Goal: Navigation & Orientation: Find specific page/section

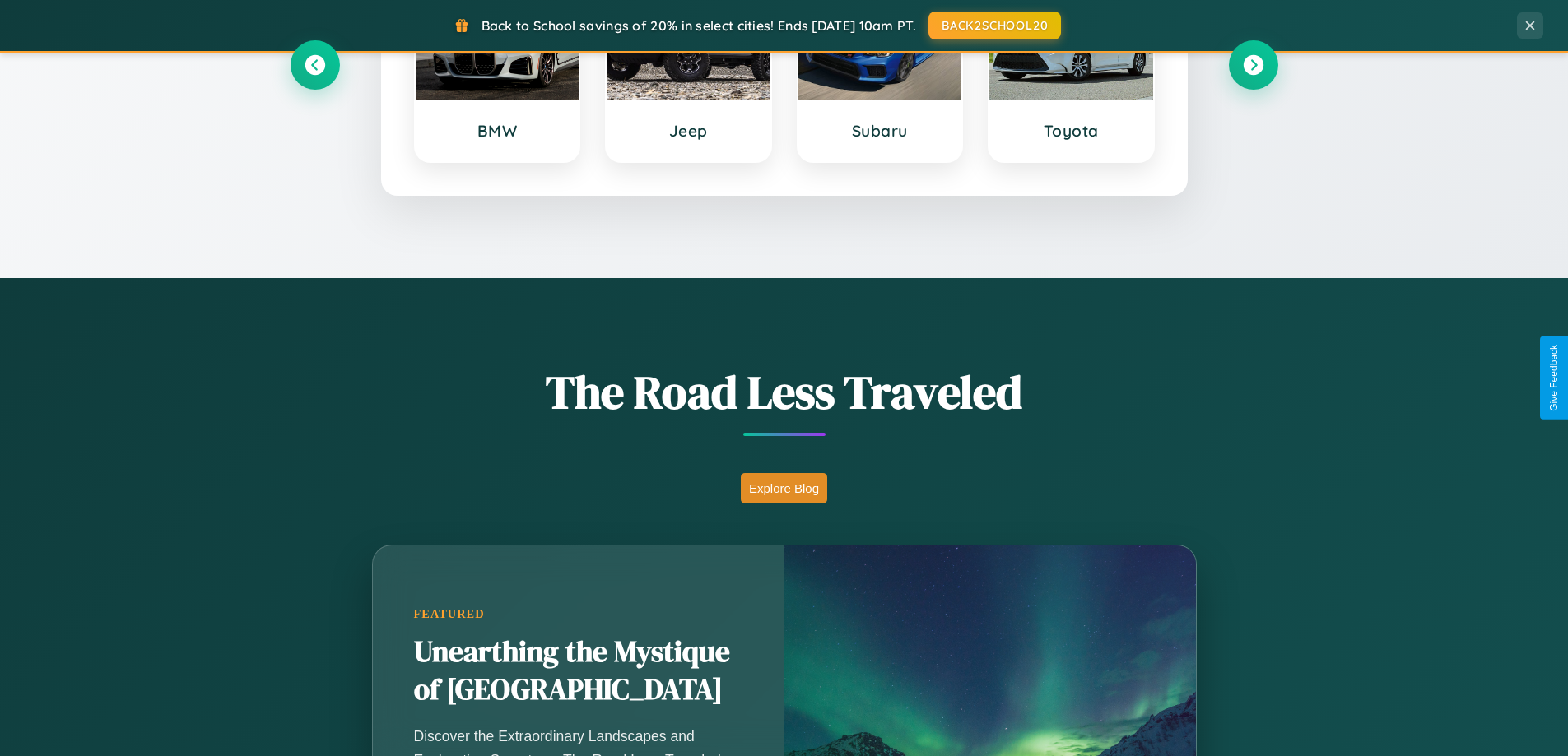
scroll to position [1132, 0]
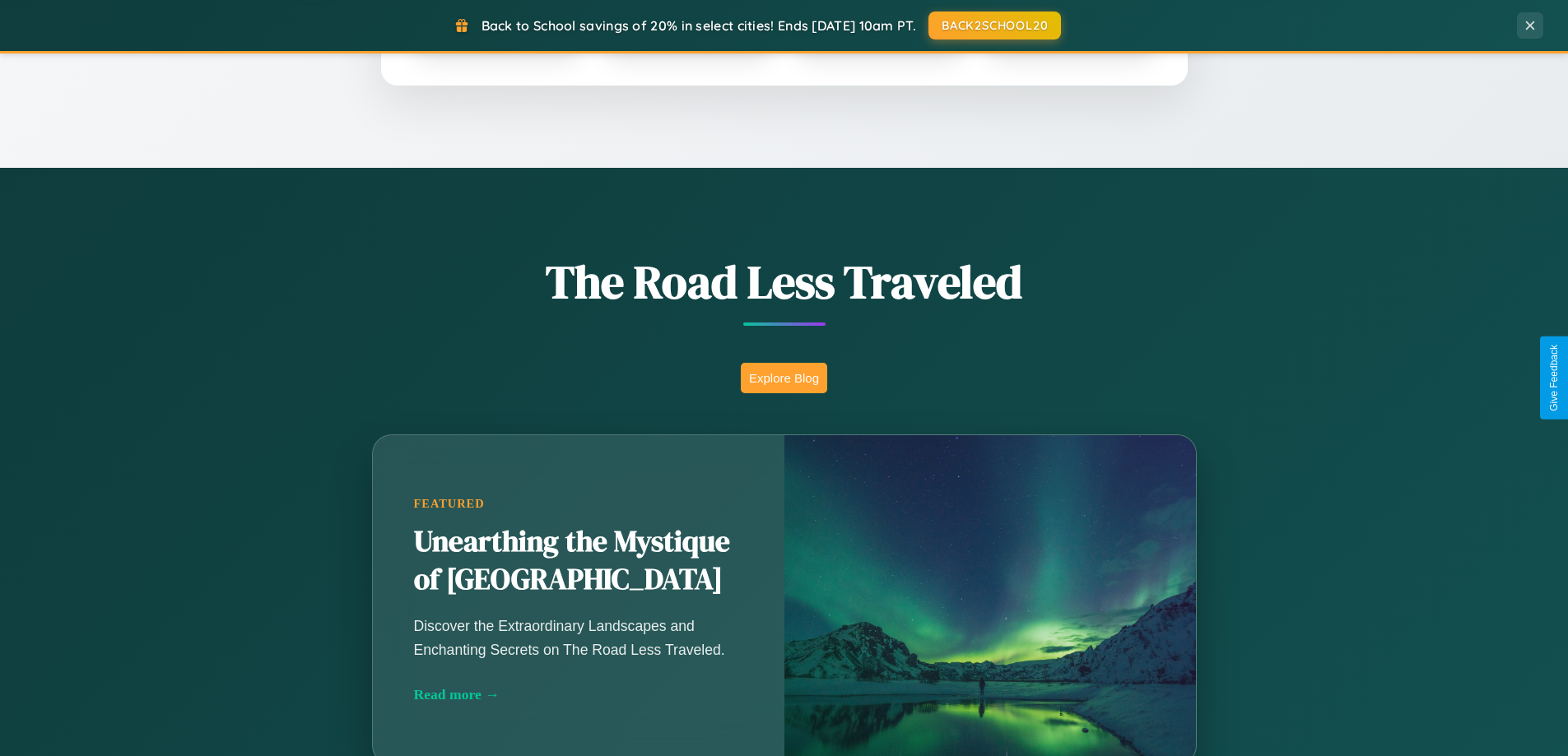
click at [784, 378] on button "Explore Blog" at bounding box center [784, 378] width 86 height 30
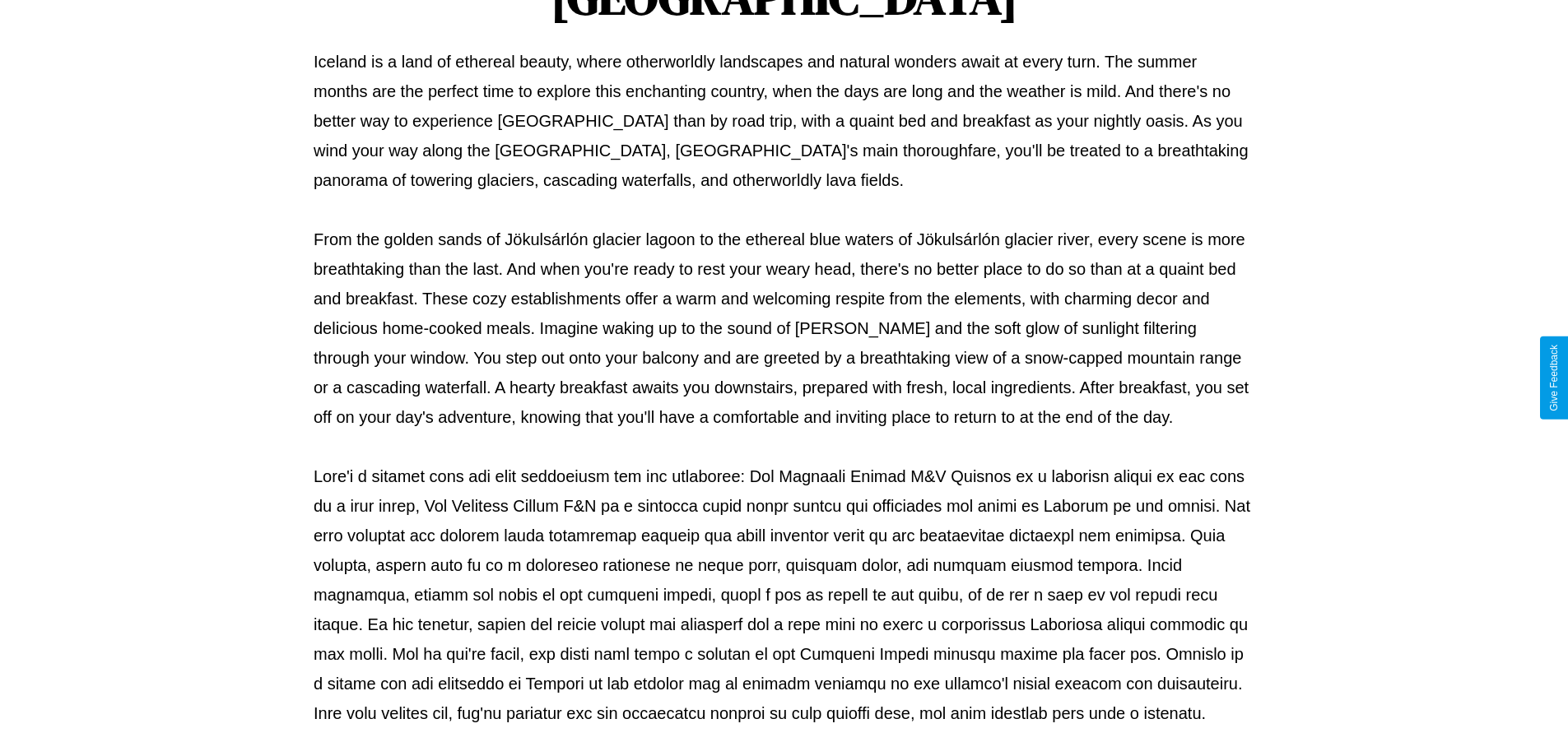
scroll to position [533, 0]
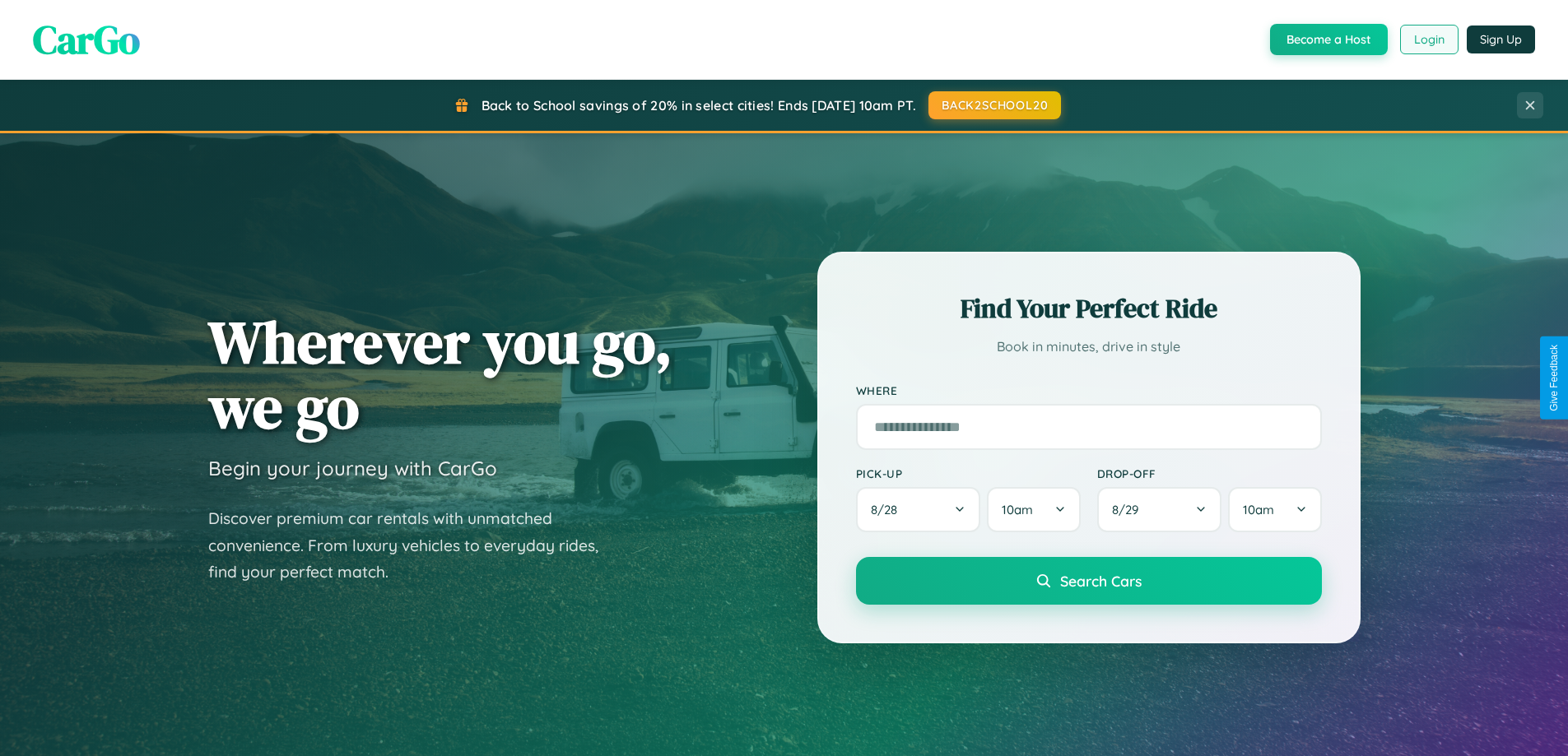
click at [1428, 40] on button "Login" at bounding box center [1430, 40] width 59 height 29
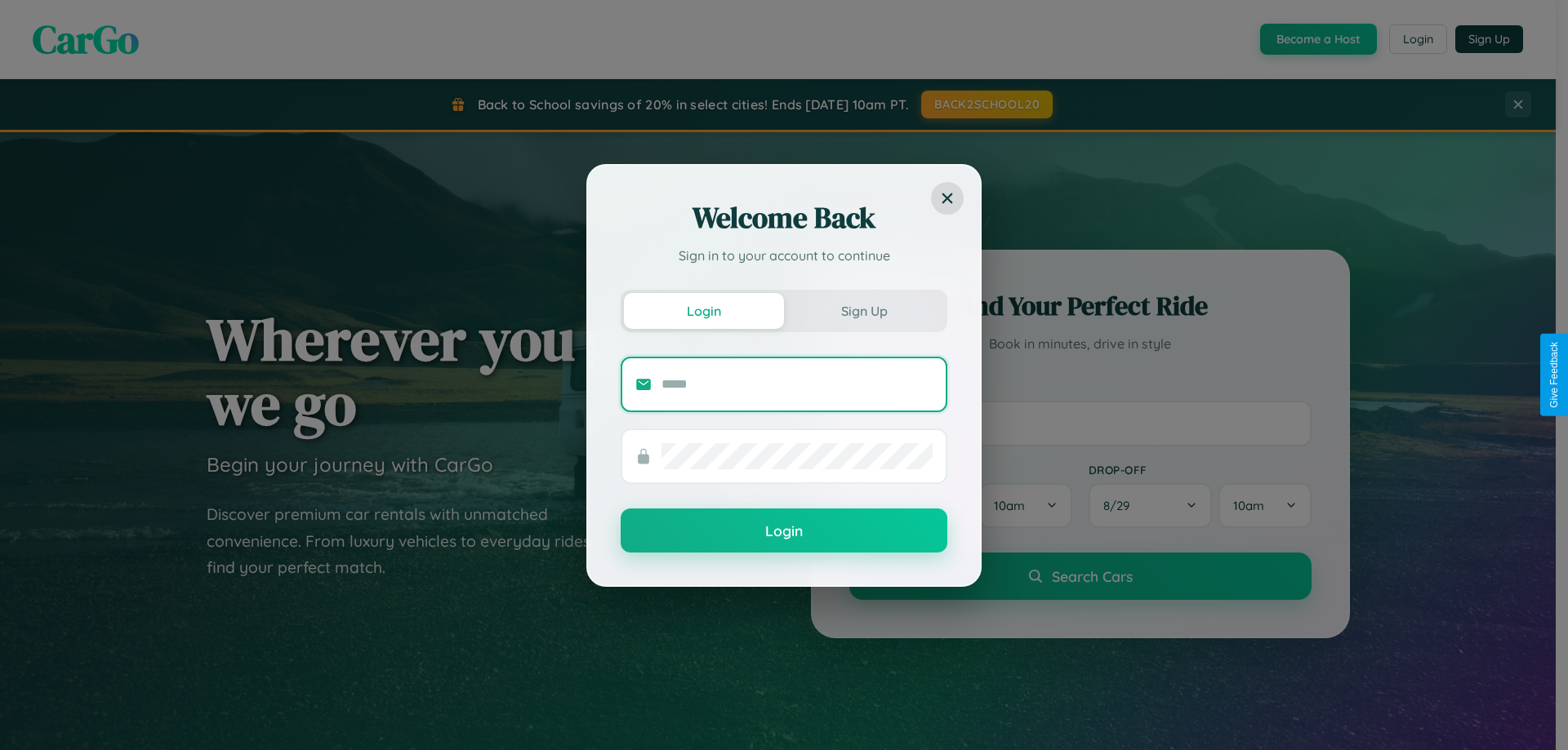
click at [797, 384] on input "text" at bounding box center [796, 384] width 271 height 27
type input "**********"
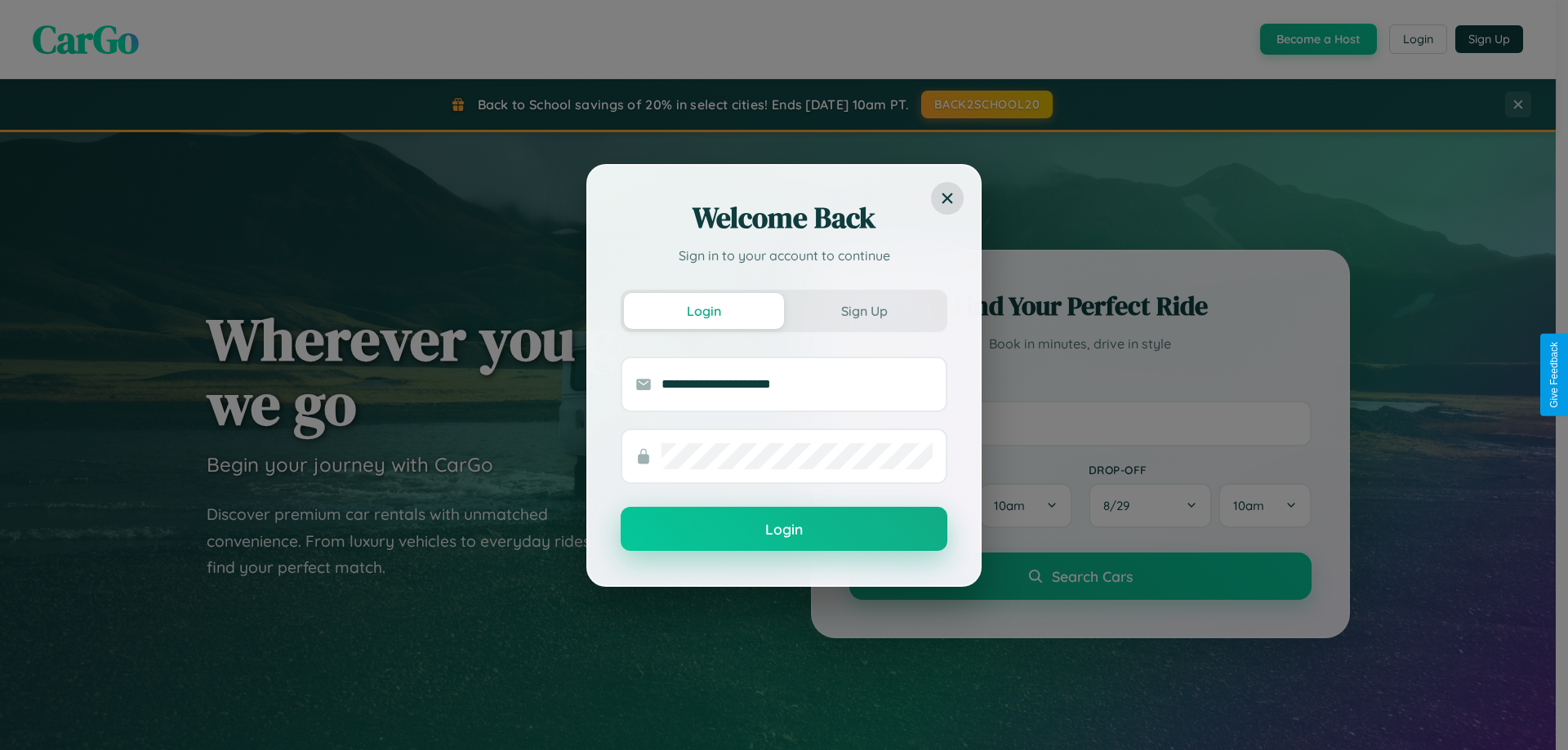
click at [784, 529] on button "Login" at bounding box center [784, 529] width 327 height 44
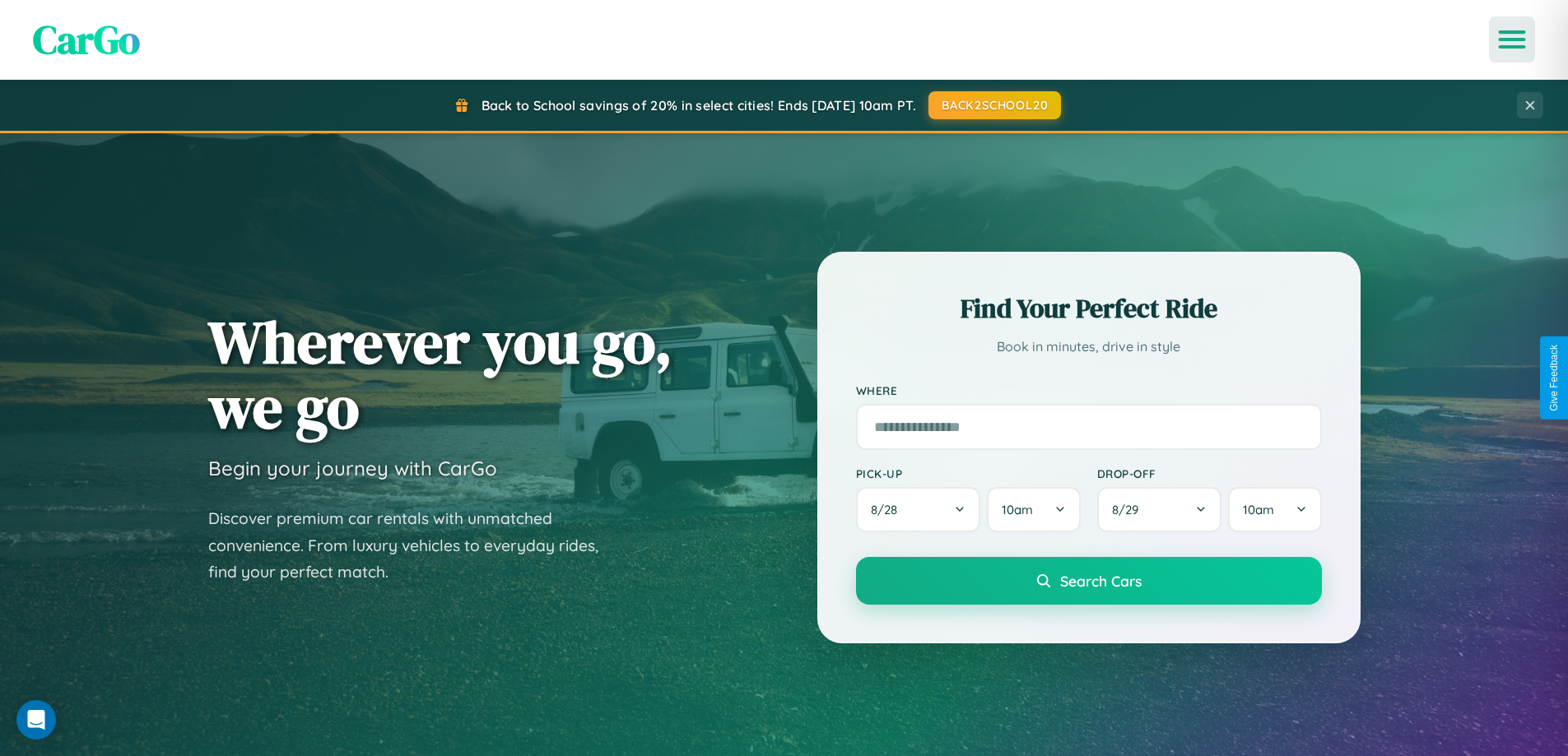
click at [1512, 40] on icon "Open menu" at bounding box center [1513, 39] width 24 height 15
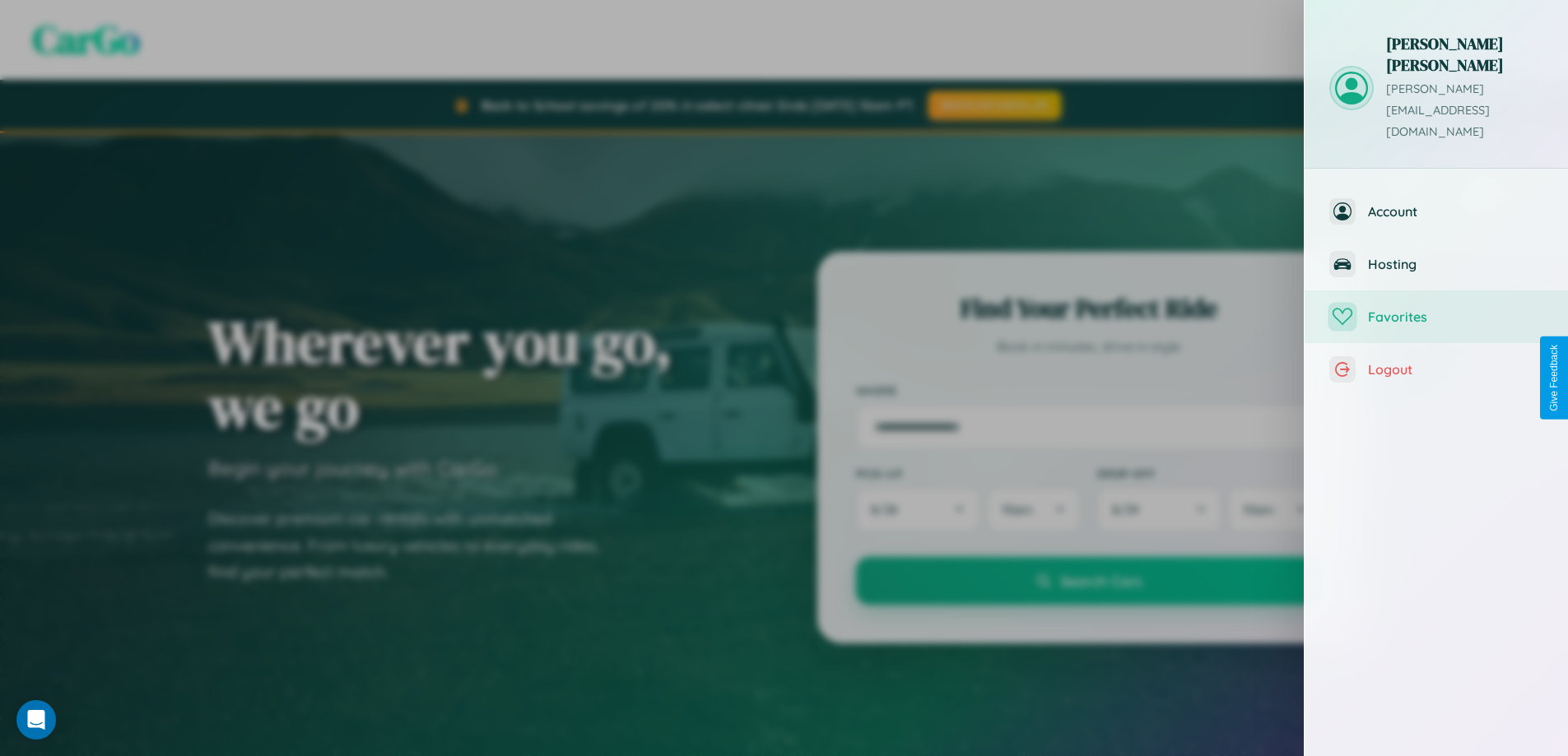
click at [1437, 309] on span "Favorites" at bounding box center [1455, 316] width 175 height 16
